Goal: Navigation & Orientation: Find specific page/section

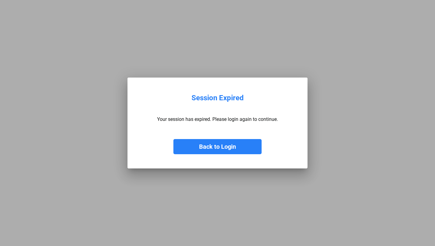
click at [208, 142] on button "Back to Login" at bounding box center [218, 146] width 88 height 15
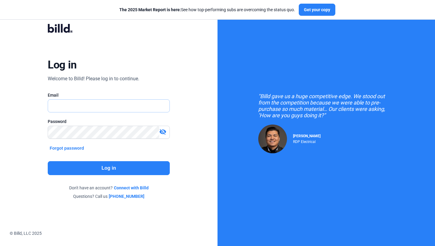
type input "[EMAIL_ADDRESS][DOMAIN_NAME]"
click at [163, 133] on mat-icon "visibility_off" at bounding box center [162, 131] width 7 height 7
click at [141, 163] on button "Log in" at bounding box center [109, 168] width 122 height 14
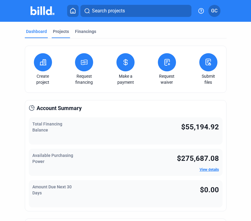
click at [57, 31] on div "Projects" at bounding box center [61, 31] width 16 height 6
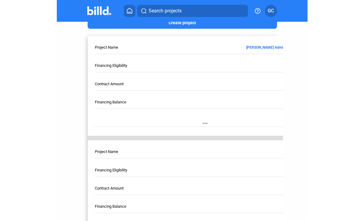
scroll to position [111, 0]
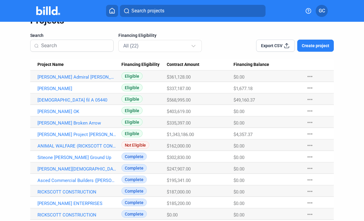
scroll to position [25, 0]
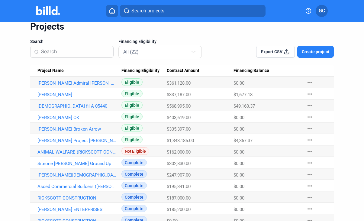
click at [50, 105] on link "[DEMOGRAPHIC_DATA] fil A 05440" at bounding box center [77, 105] width 80 height 5
